Goal: Participate in discussion: Engage in conversation with other users on a specific topic

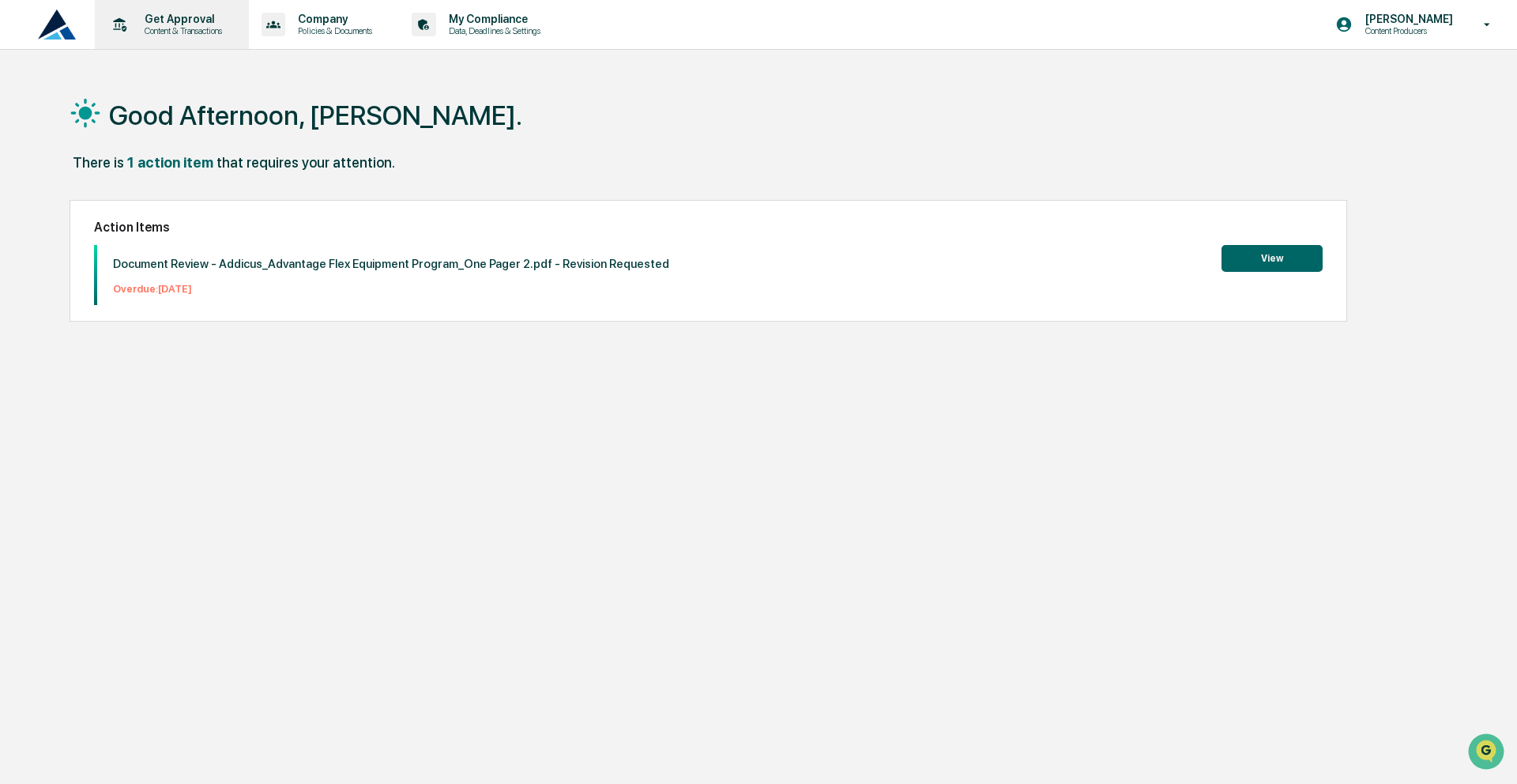
click at [192, 21] on p "Get Approval" at bounding box center [181, 18] width 98 height 12
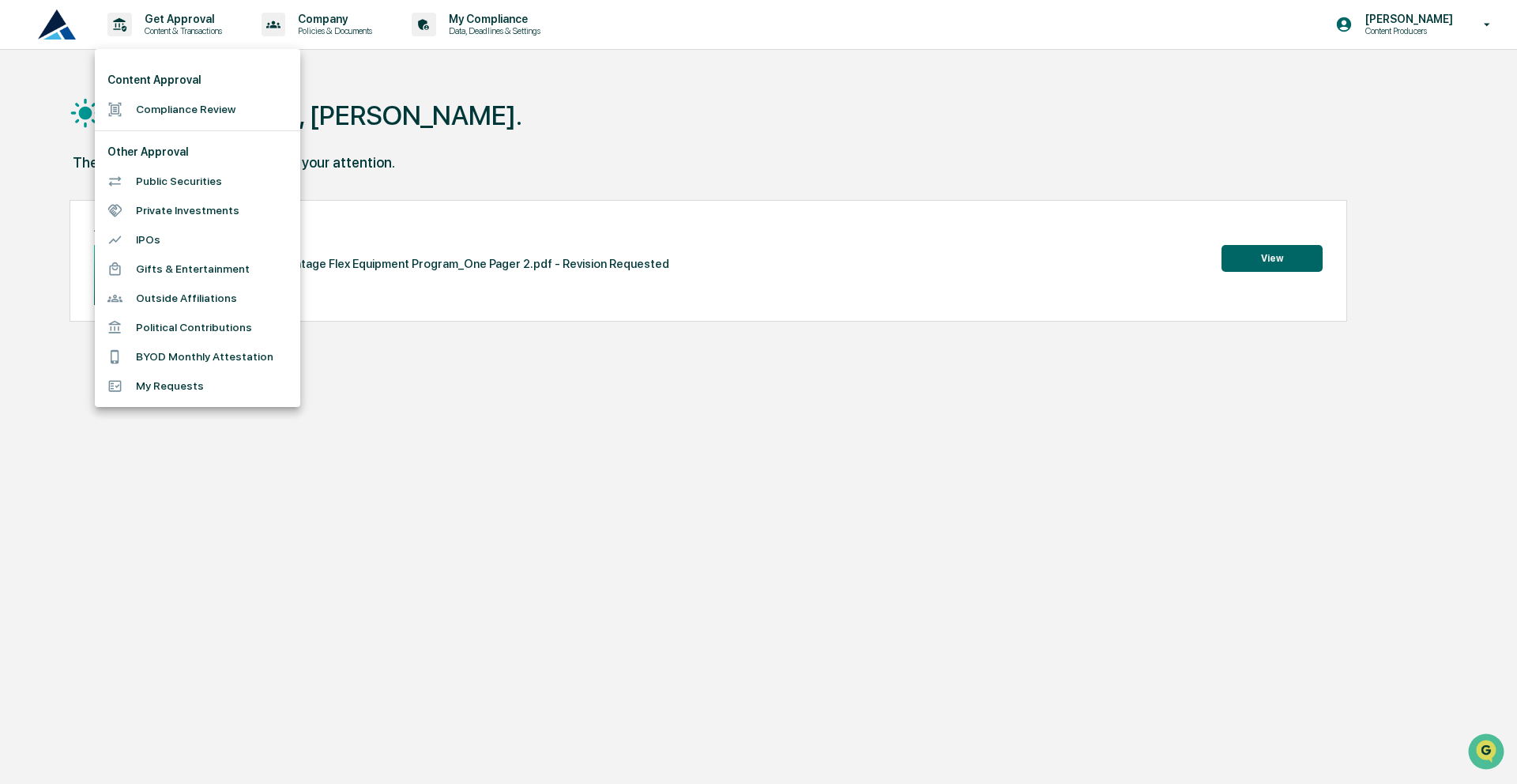
click at [1273, 249] on div at bounding box center [758, 392] width 1517 height 784
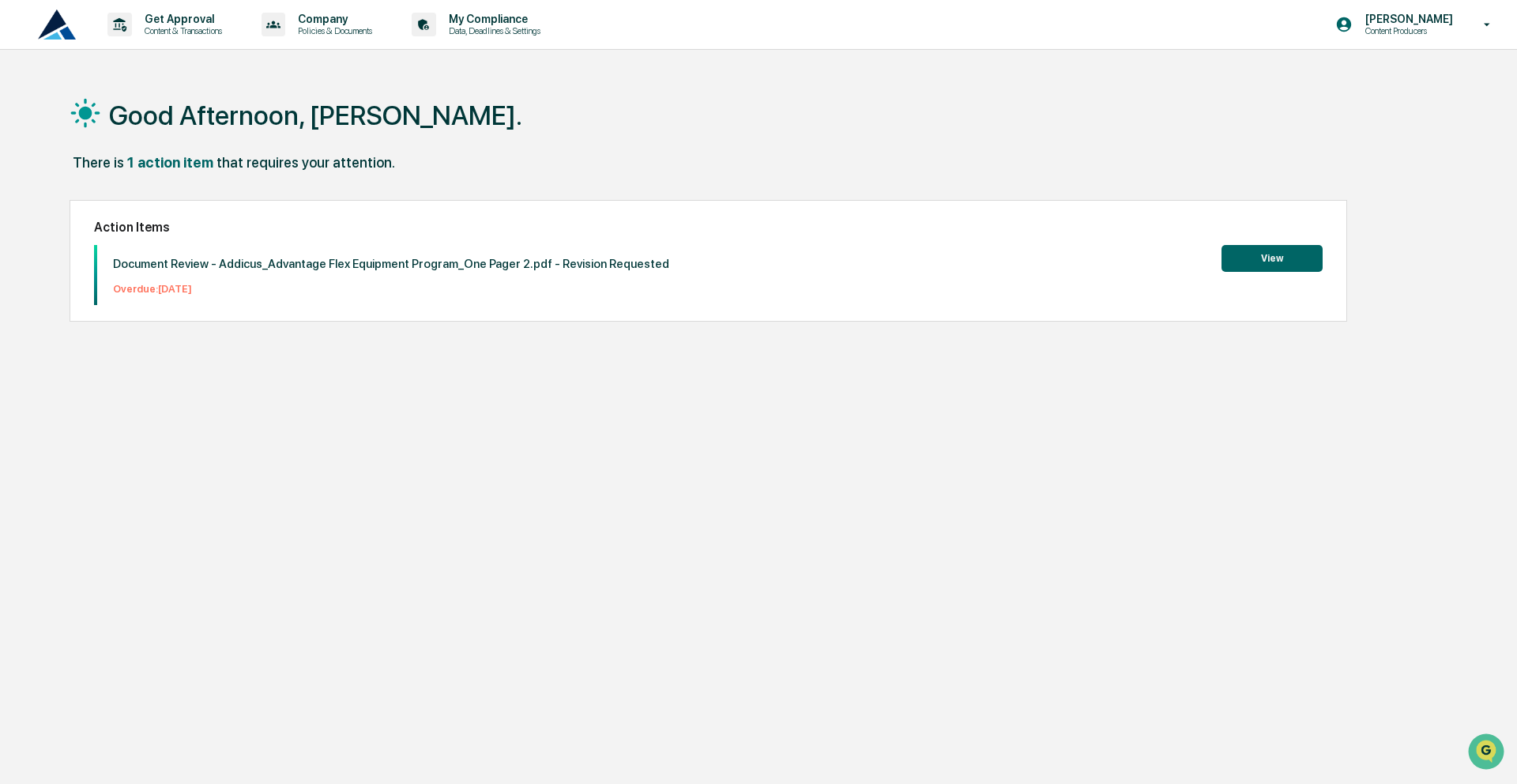
click at [1261, 251] on button "View" at bounding box center [1272, 258] width 101 height 26
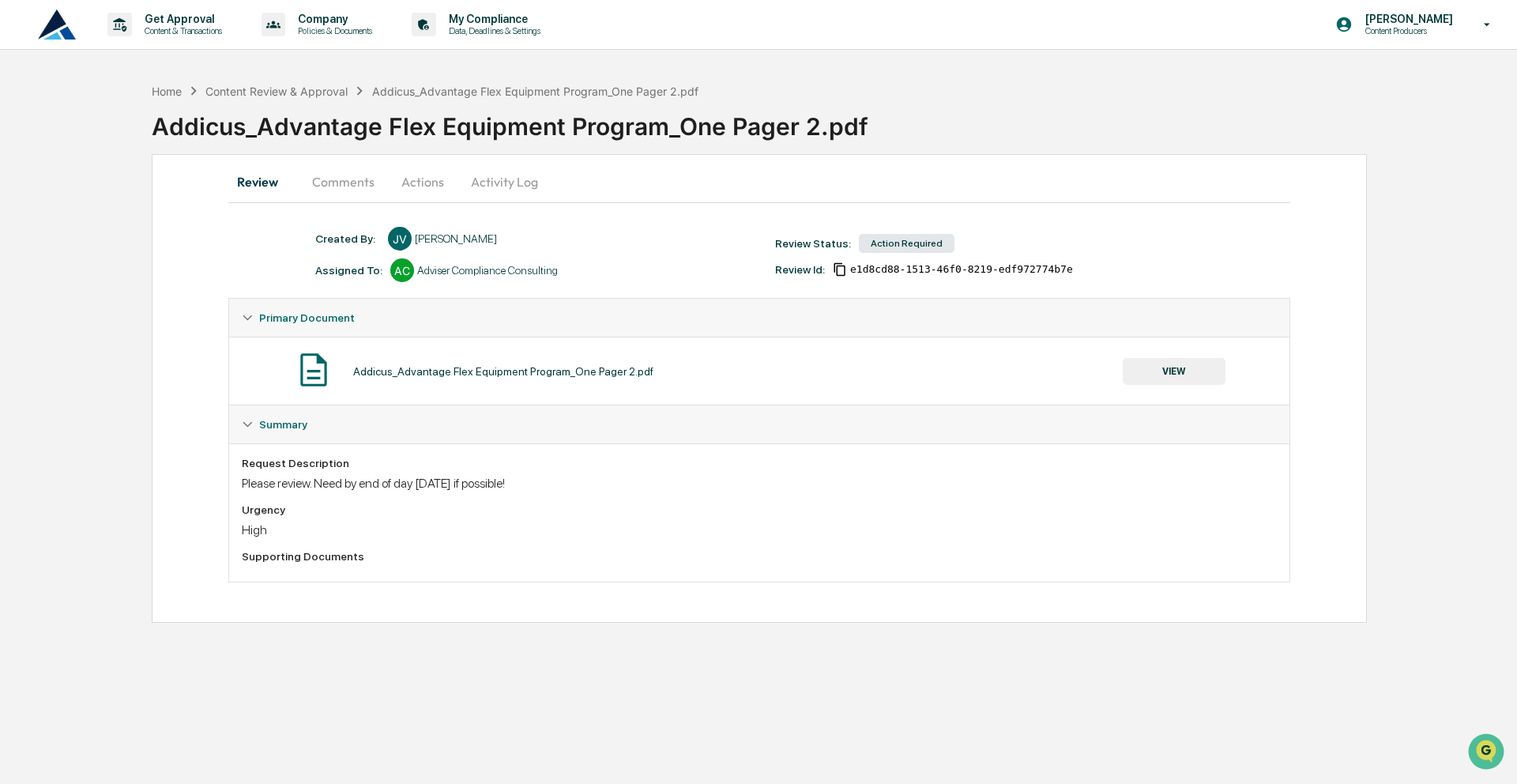
click at [584, 361] on div "Addicus_Advantage Flex Equipment Program_One Pager 2.pdf VIEW" at bounding box center [758, 371] width 1035 height 42
click at [350, 177] on button "Comments" at bounding box center [344, 181] width 88 height 38
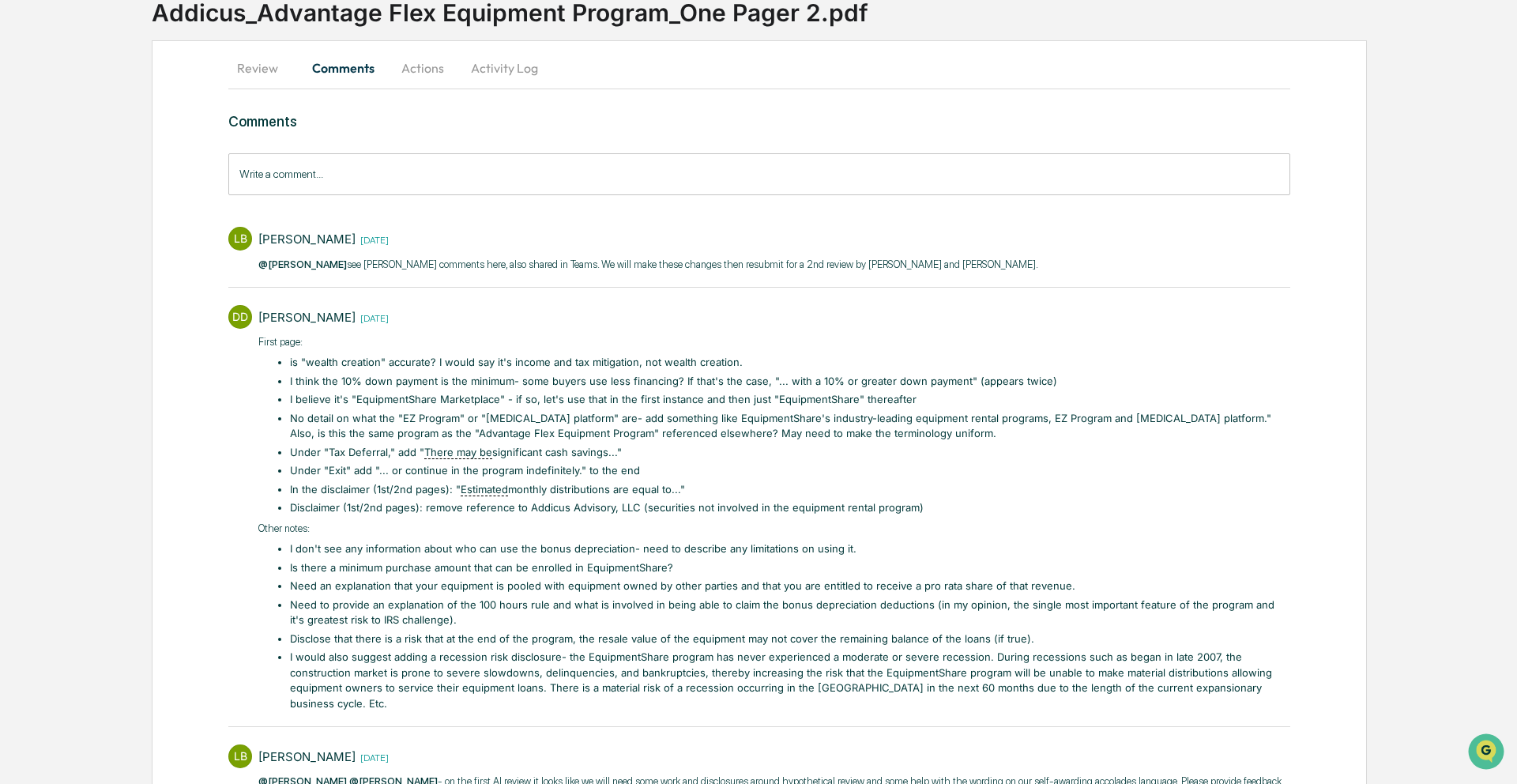
scroll to position [120, 0]
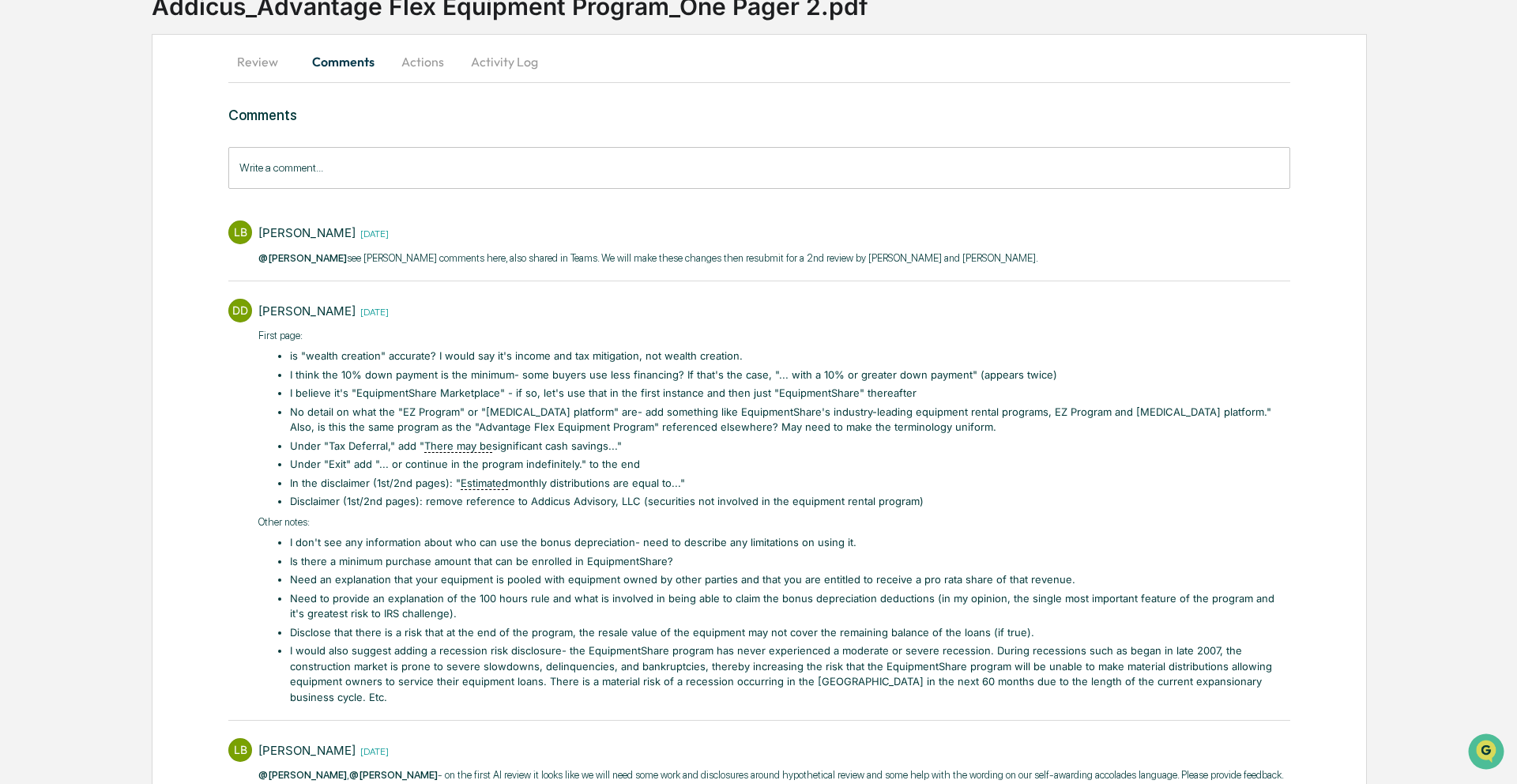
click at [682, 472] on ul "is "wealth creation" accurate? I would say it's income and tax mitigation, not …" at bounding box center [782, 429] width 1017 height 161
drag, startPoint x: 287, startPoint y: 353, endPoint x: 936, endPoint y: 351, distance: 649.0
click at [939, 354] on ul "is "wealth creation" accurate? I would say it's income and tax mitigation, not …" at bounding box center [782, 429] width 1017 height 161
copy li "is "wealth creation" accurate? I would say it's income and tax mitigation, not …"
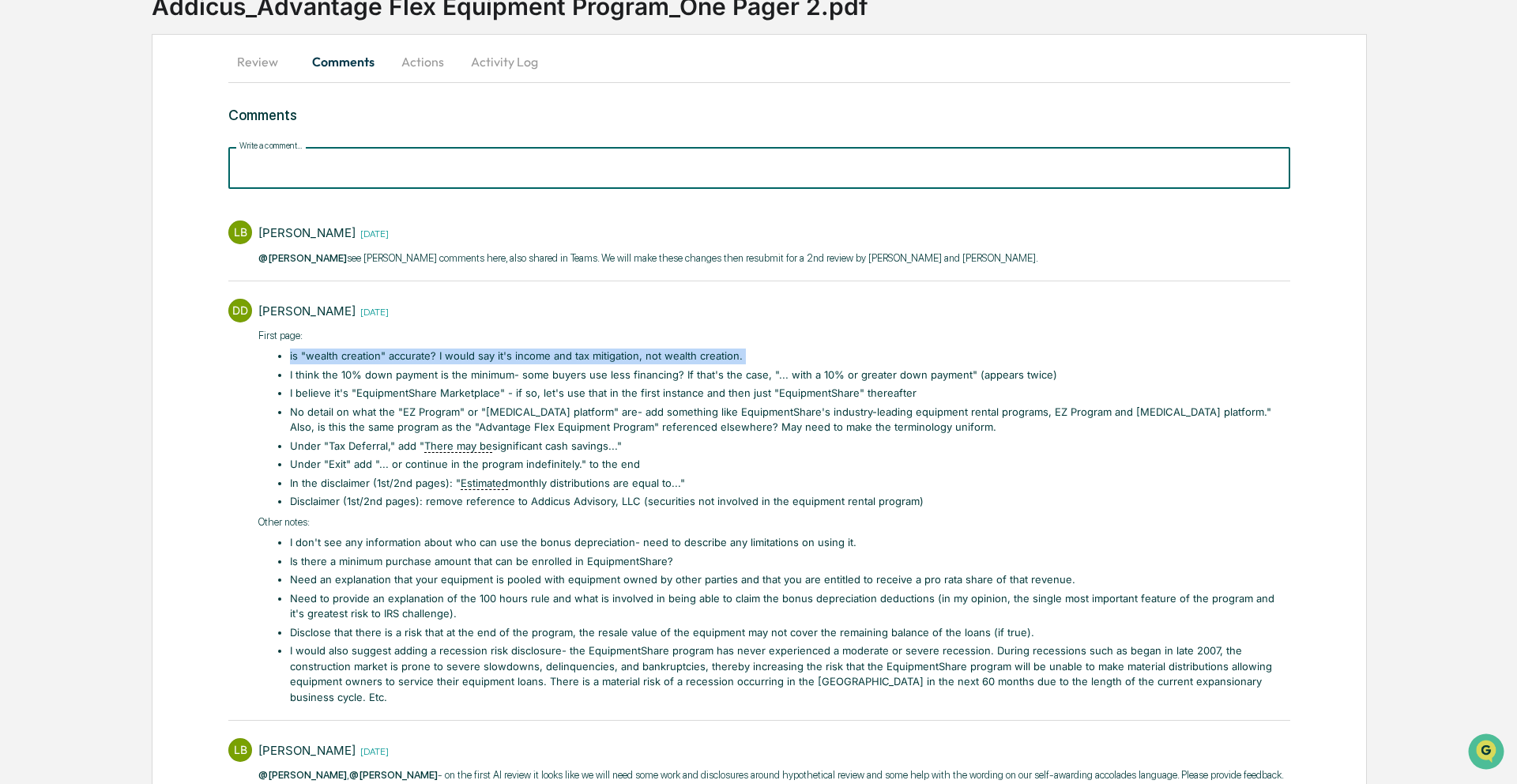
click at [681, 166] on input "Write a comment..." at bounding box center [758, 168] width 1062 height 42
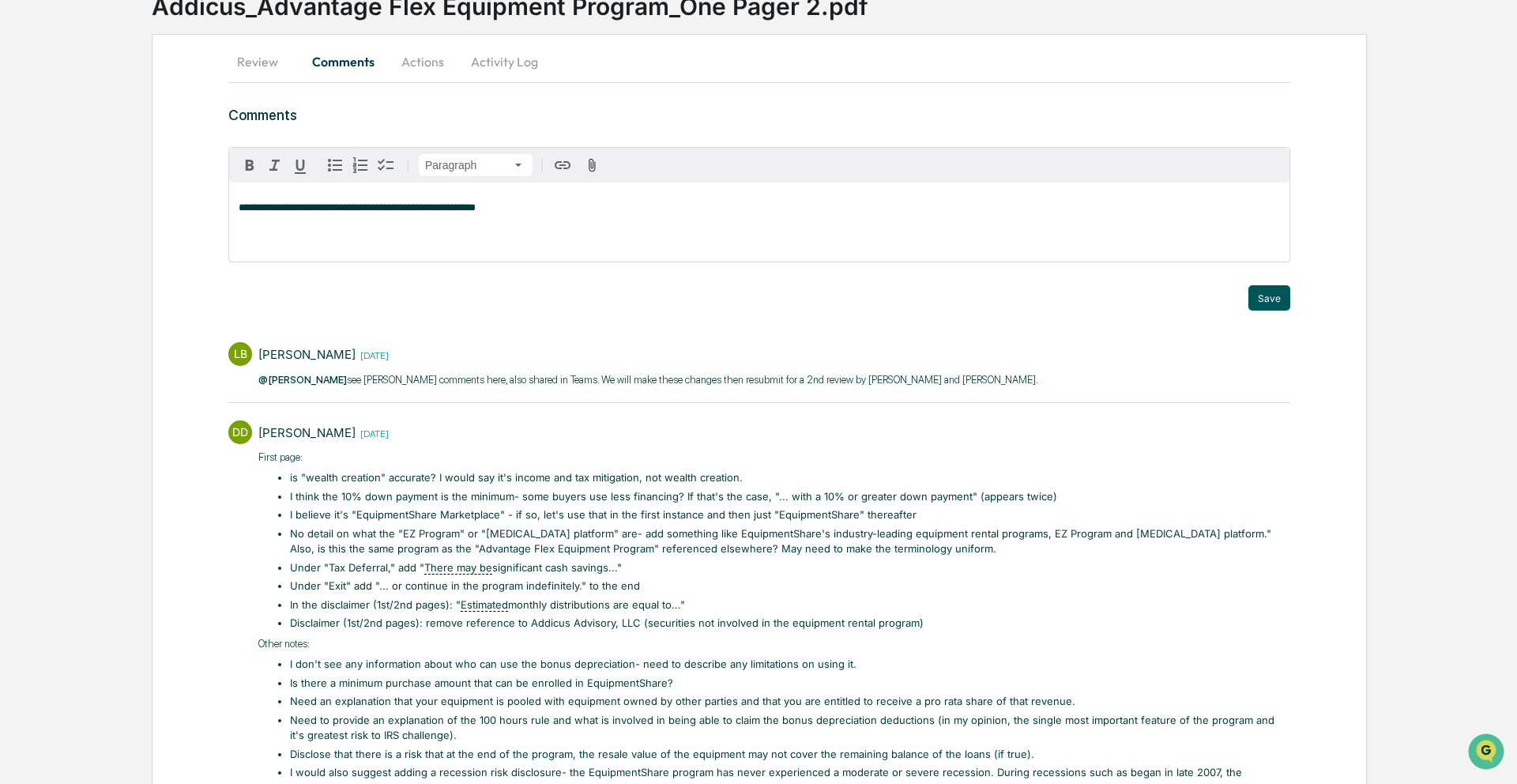
click at [1267, 302] on button "Save" at bounding box center [1269, 298] width 42 height 26
